Goal: Transaction & Acquisition: Book appointment/travel/reservation

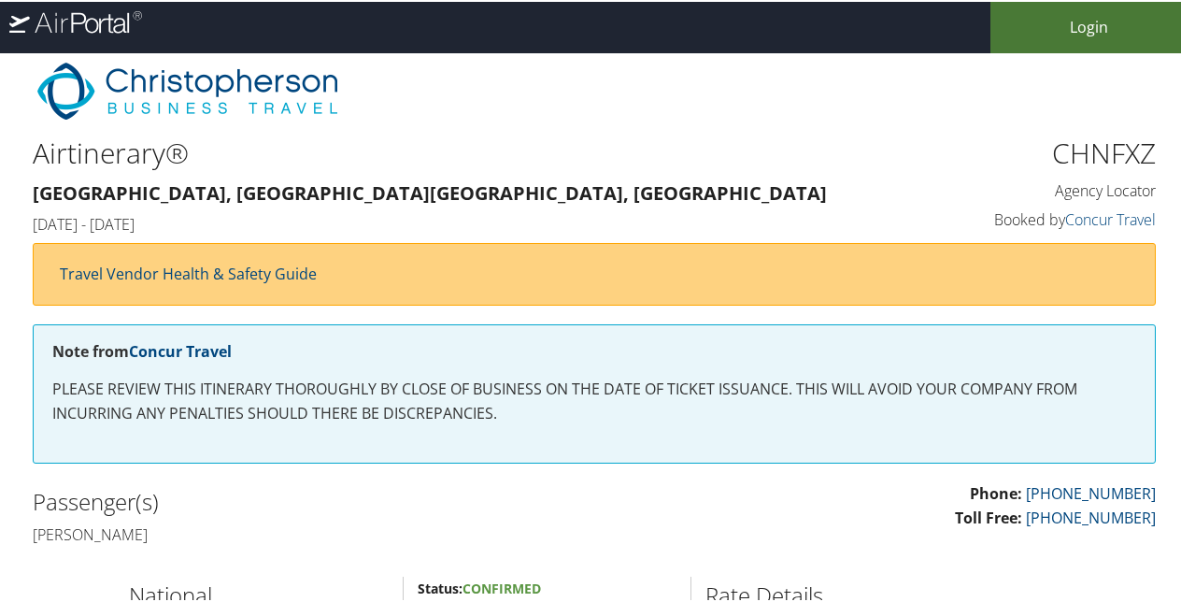
click at [1108, 26] on link "Login" at bounding box center [1090, 25] width 198 height 51
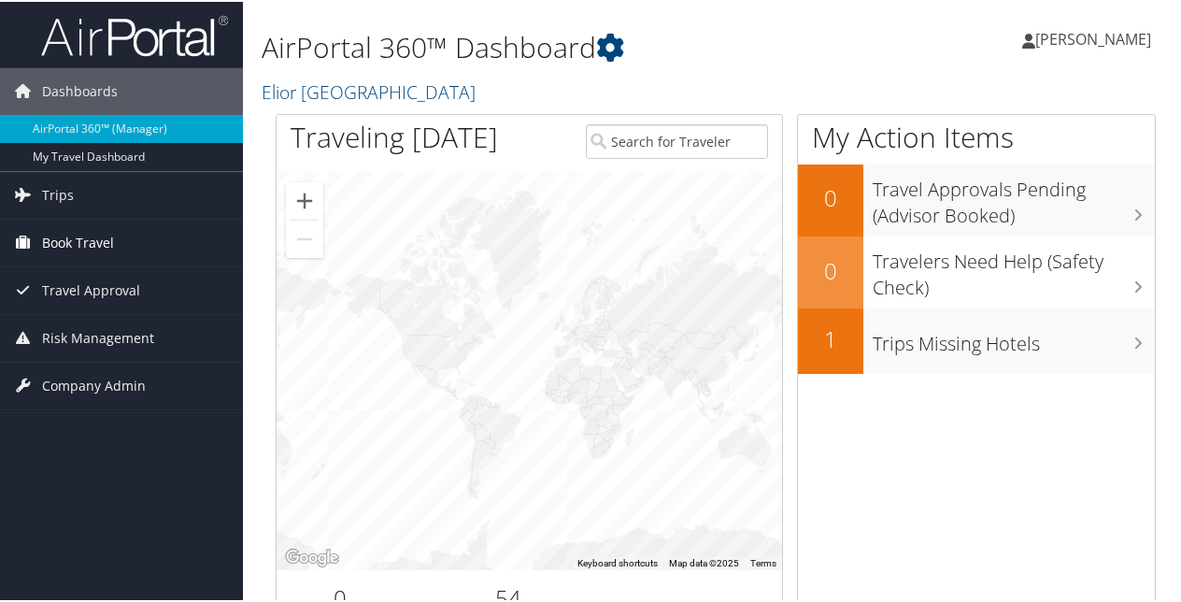
click at [108, 239] on span "Book Travel" at bounding box center [78, 241] width 72 height 47
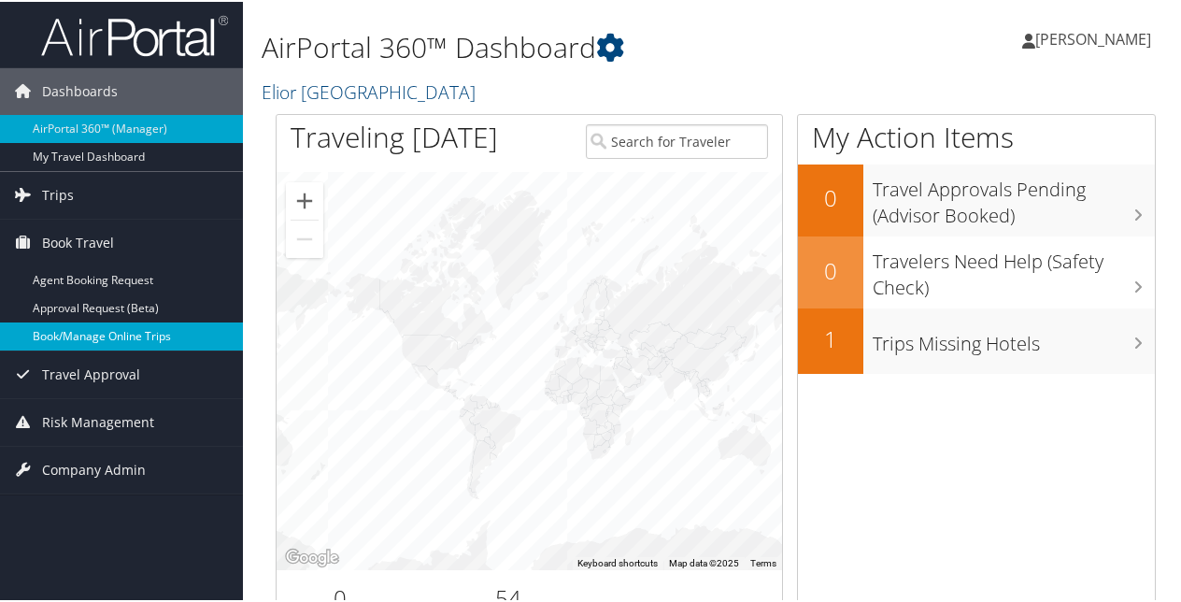
click at [131, 335] on link "Book/Manage Online Trips" at bounding box center [121, 335] width 243 height 28
